Goal: Task Accomplishment & Management: Use online tool/utility

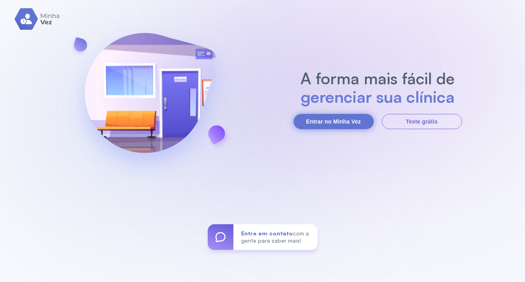
click at [350, 121] on button "Entrar no Minha Vez" at bounding box center [334, 121] width 80 height 15
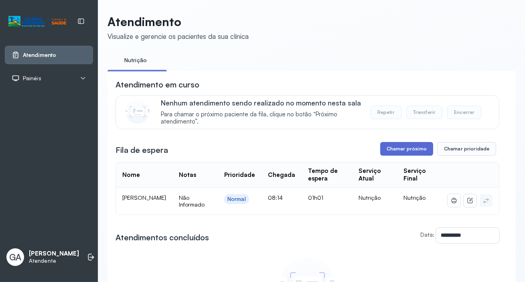
click at [398, 146] on button "Chamar próximo" at bounding box center [406, 149] width 53 height 14
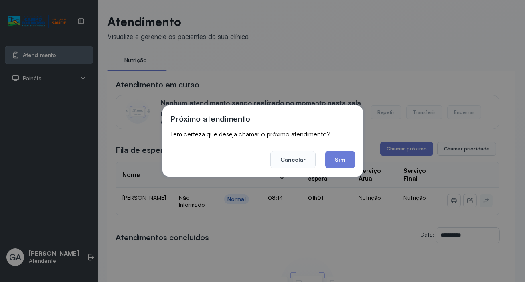
drag, startPoint x: 346, startPoint y: 167, endPoint x: 352, endPoint y: 163, distance: 7.6
click at [345, 167] on button "Sim" at bounding box center [339, 160] width 29 height 18
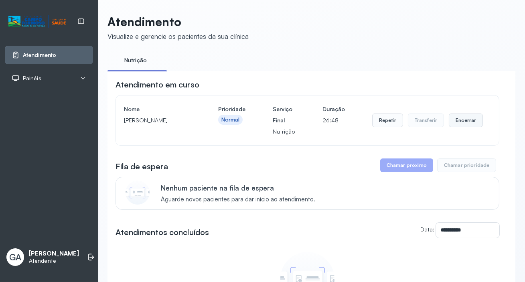
click at [461, 122] on button "Encerrar" at bounding box center [466, 121] width 34 height 14
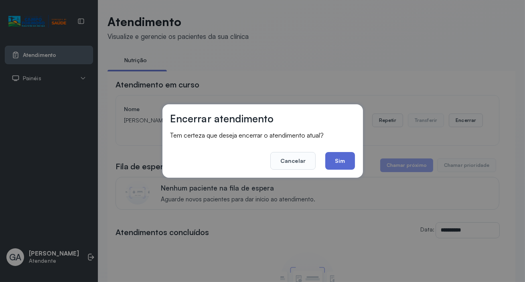
click at [338, 163] on button "Sim" at bounding box center [339, 161] width 29 height 18
